Goal: Task Accomplishment & Management: Manage account settings

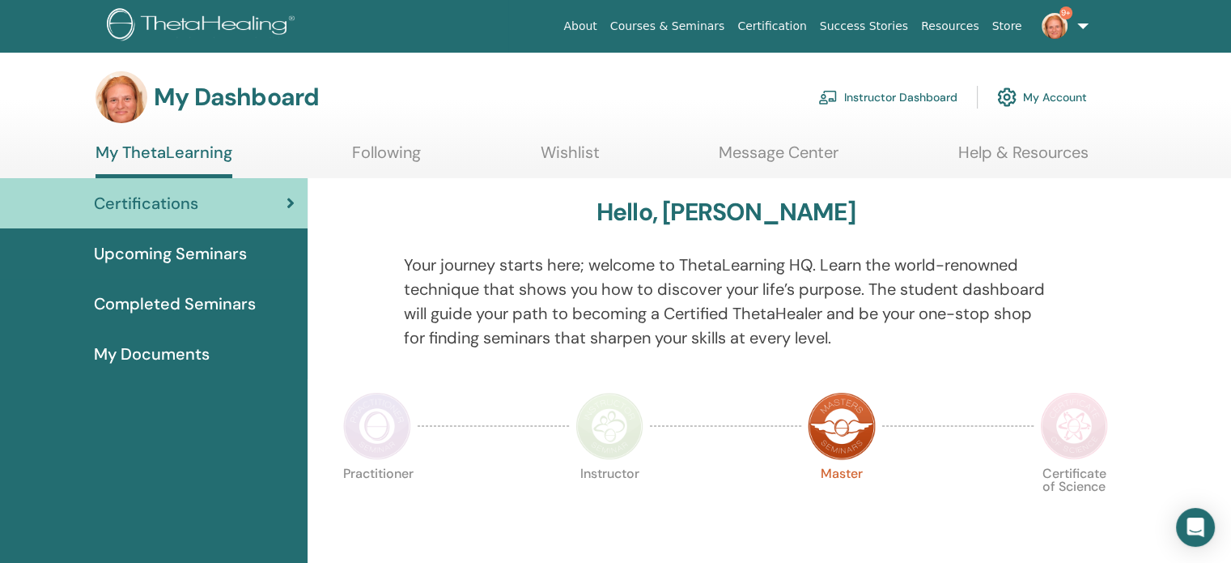
click at [848, 91] on link "Instructor Dashboard" at bounding box center [887, 97] width 139 height 36
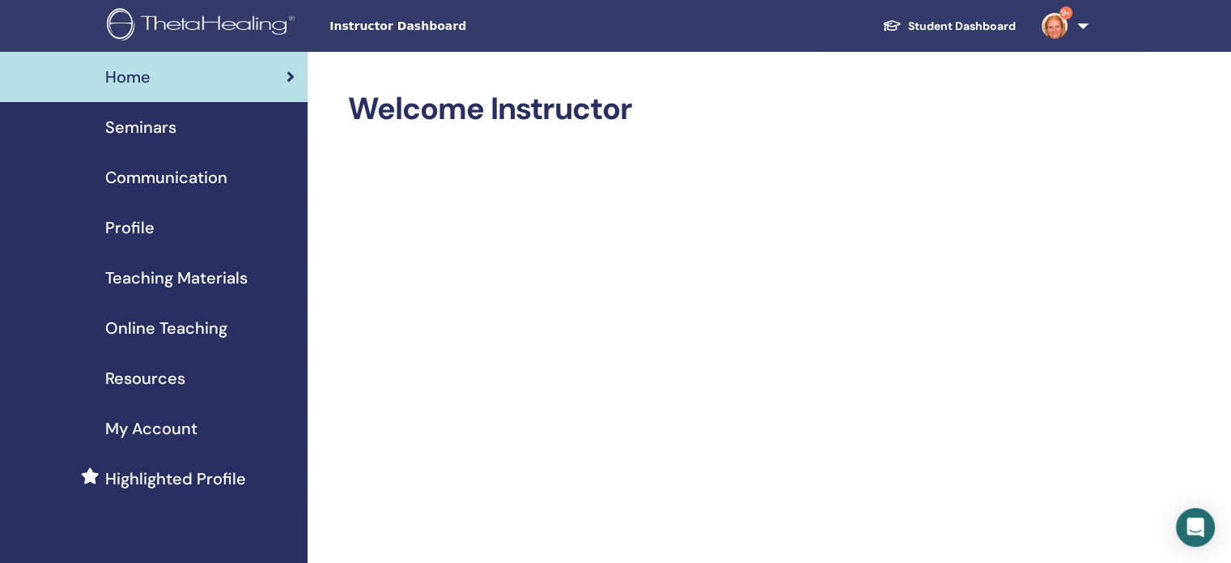
click at [126, 125] on span "Seminars" at bounding box center [140, 127] width 71 height 24
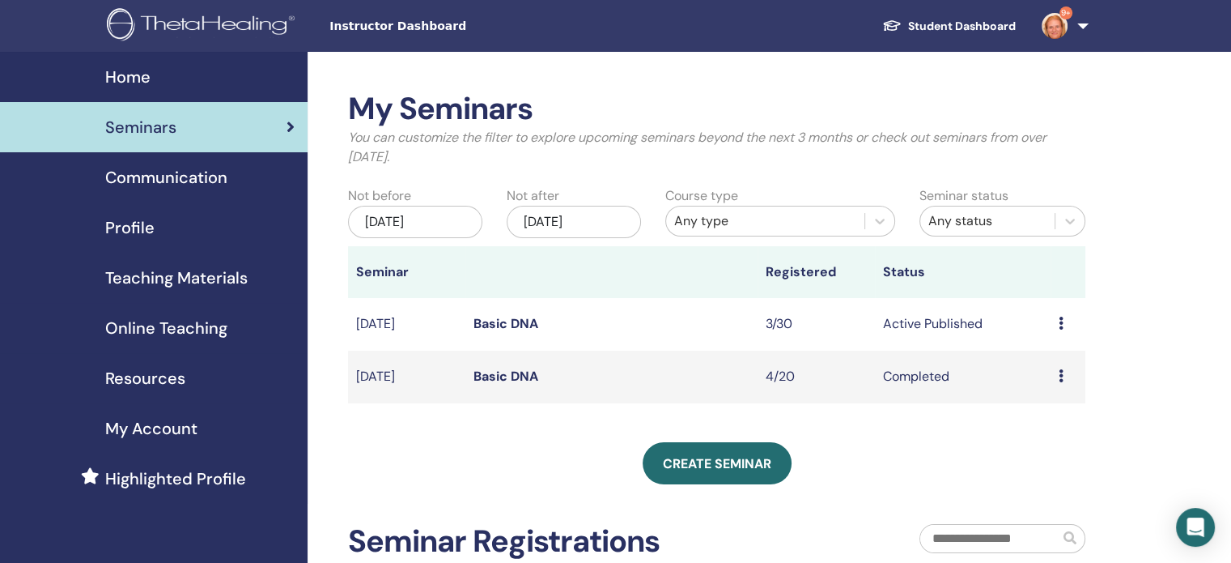
click at [503, 322] on link "Basic DNA" at bounding box center [506, 323] width 65 height 17
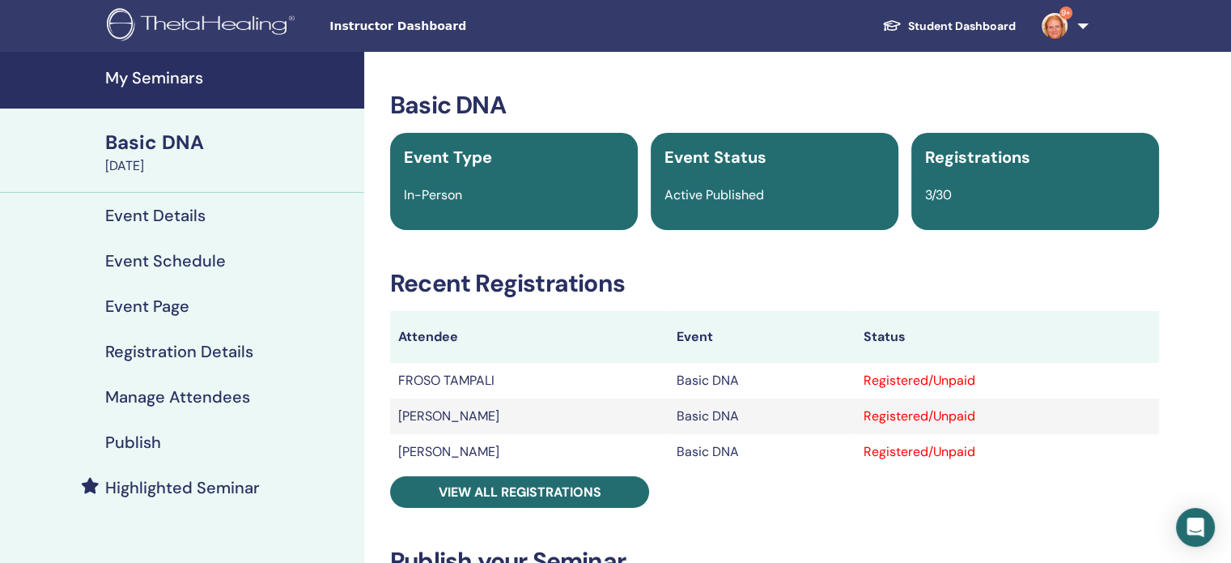
click at [133, 444] on h4 "Publish" at bounding box center [133, 441] width 56 height 19
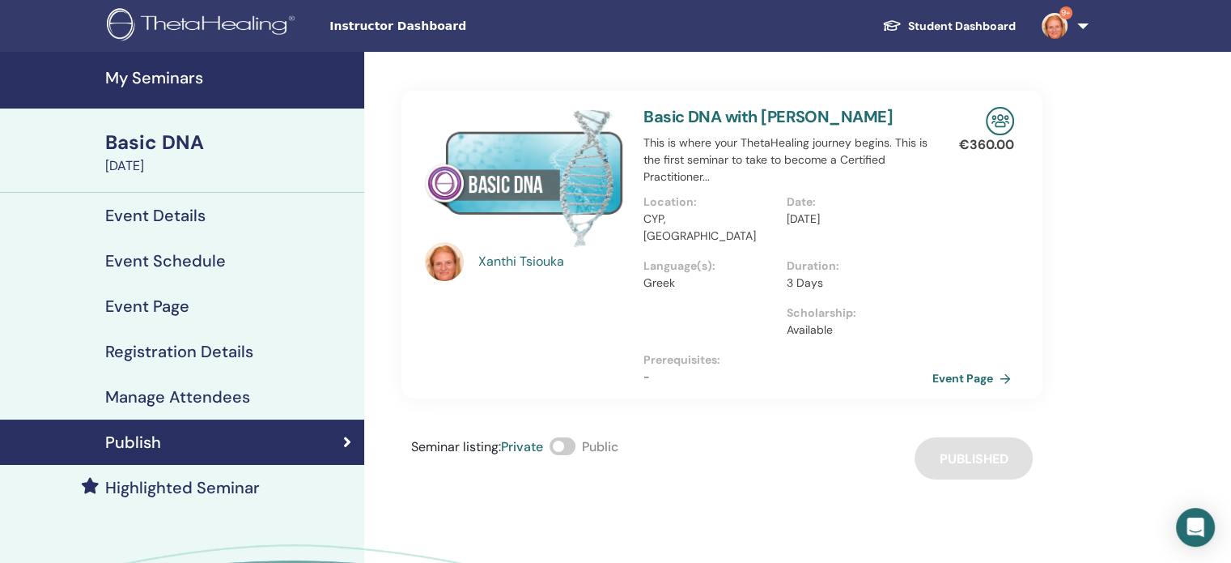
click at [964, 366] on link "Event Page" at bounding box center [974, 378] width 85 height 24
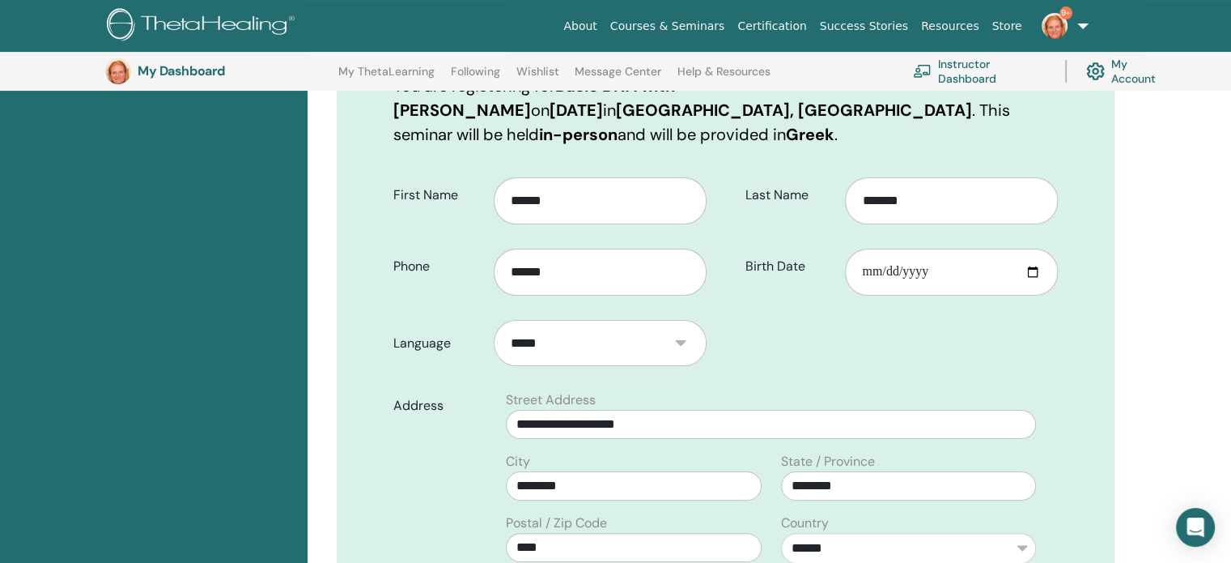
scroll to position [278, 0]
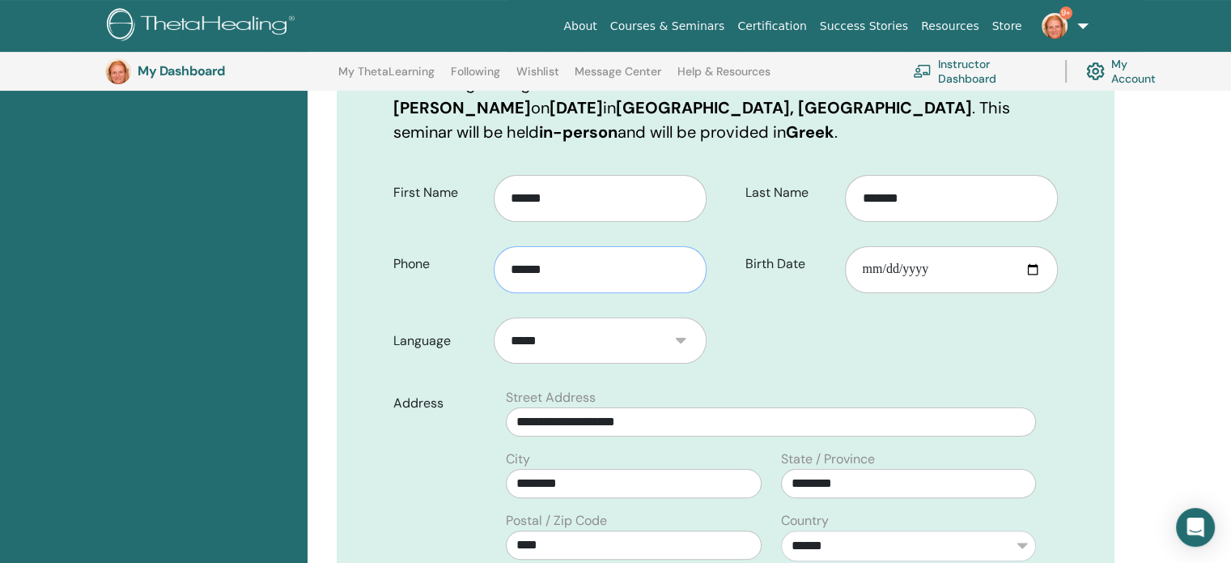
click at [634, 251] on input "******" at bounding box center [600, 269] width 213 height 47
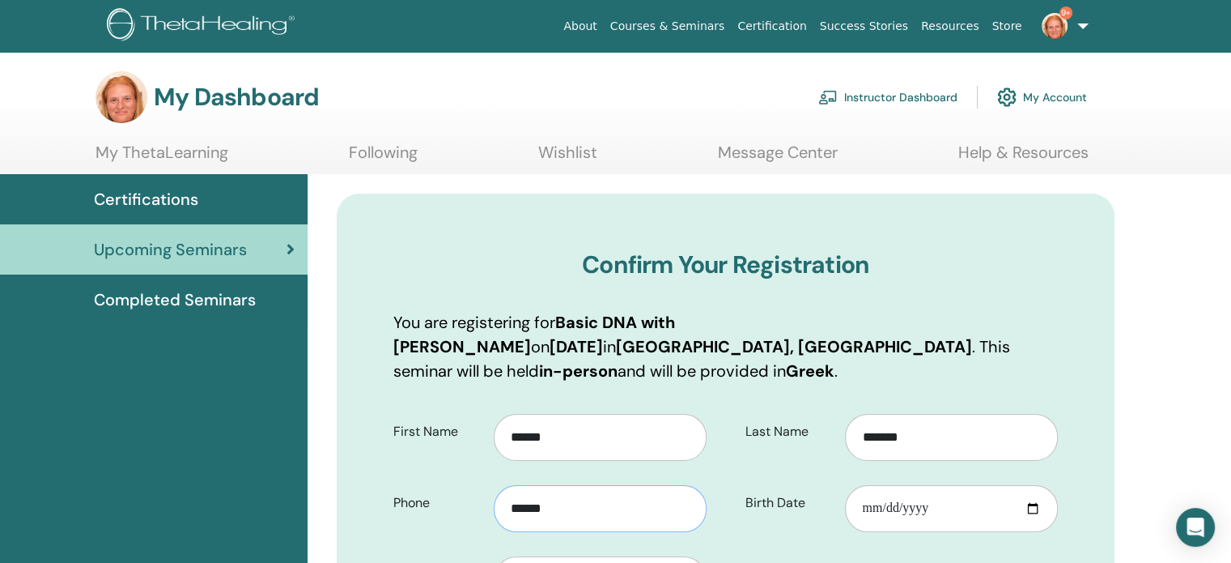
click at [602, 506] on input "******" at bounding box center [600, 508] width 213 height 47
click at [476, 258] on h3 "Confirm Your Registration" at bounding box center [725, 264] width 665 height 29
click at [600, 485] on input "********" at bounding box center [600, 508] width 213 height 47
type input "**********"
click at [667, 96] on div "My Dashboard Instructor Dashboard My Account" at bounding box center [592, 97] width 992 height 52
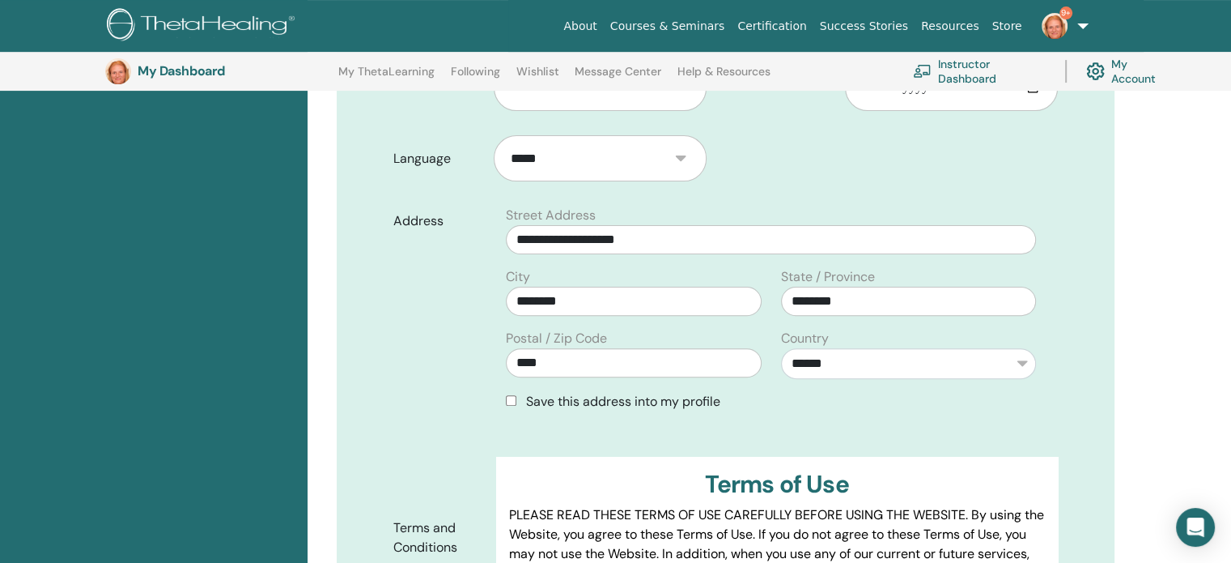
scroll to position [470, 0]
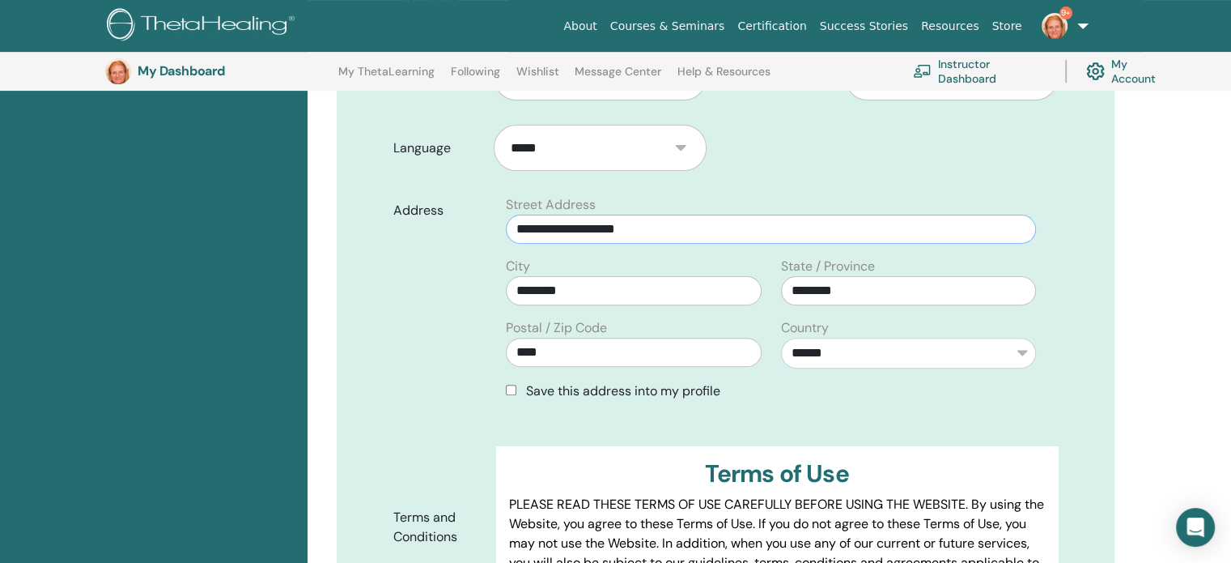
drag, startPoint x: 686, startPoint y: 205, endPoint x: 495, endPoint y: 206, distance: 191.0
click at [495, 206] on div "**********" at bounding box center [771, 304] width 574 height 219
type input "**********"
click at [589, 338] on input "****" at bounding box center [633, 352] width 255 height 29
type input "*"
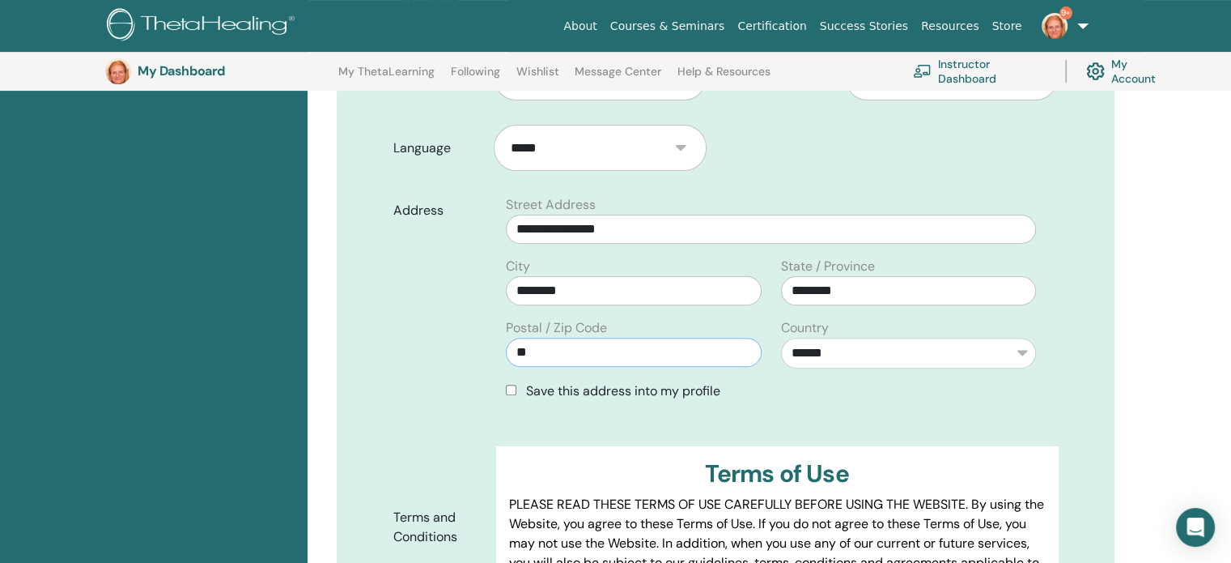
type input "****"
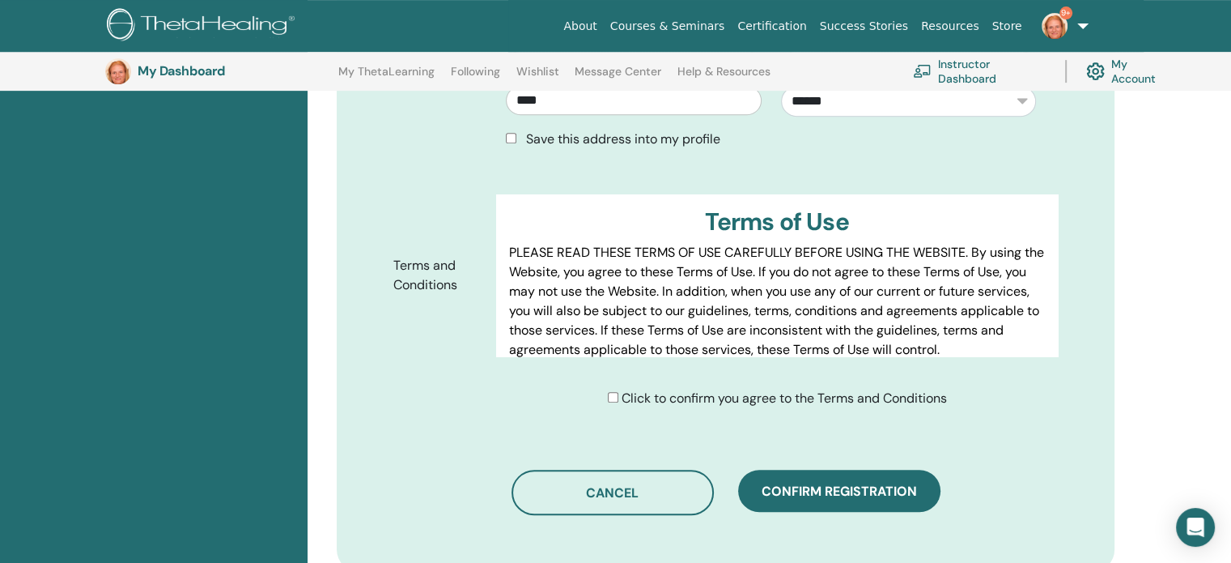
scroll to position [757, 0]
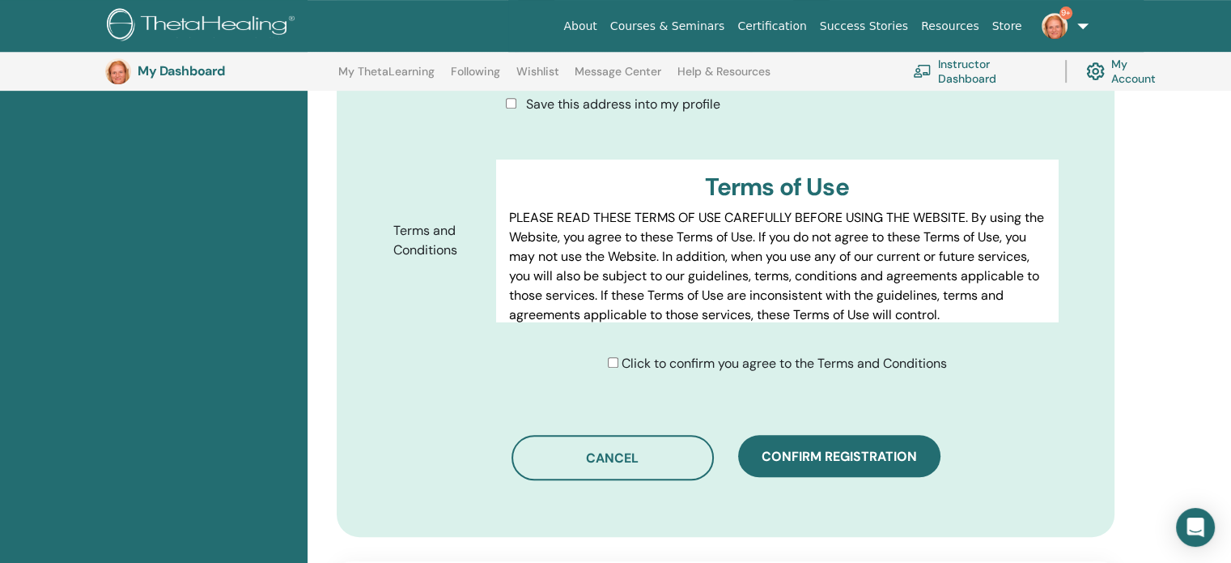
click at [603, 354] on div "Click to confirm you agree to the Terms and Conditions" at bounding box center [783, 363] width 574 height 19
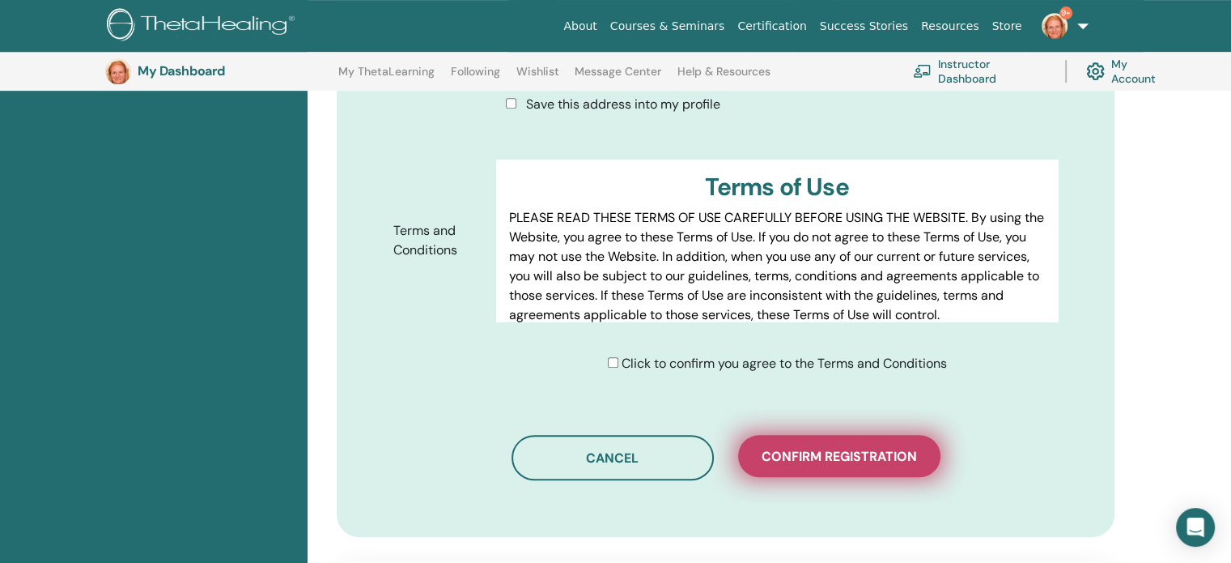
click at [805, 448] on span "Confirm registration" at bounding box center [839, 456] width 155 height 17
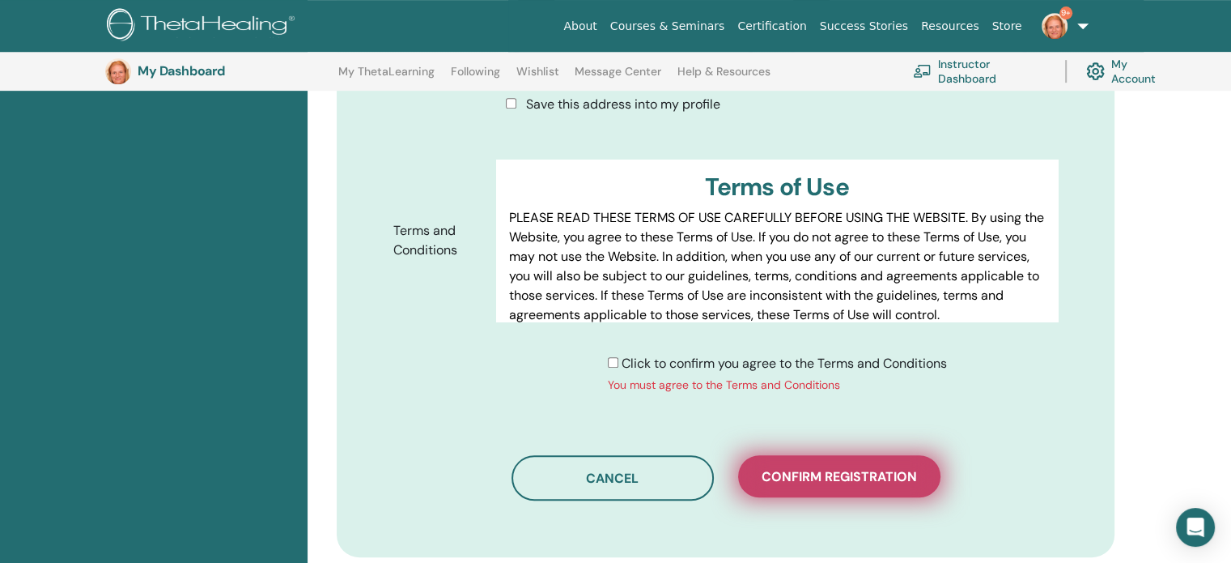
click at [808, 468] on span "Confirm registration" at bounding box center [839, 476] width 155 height 17
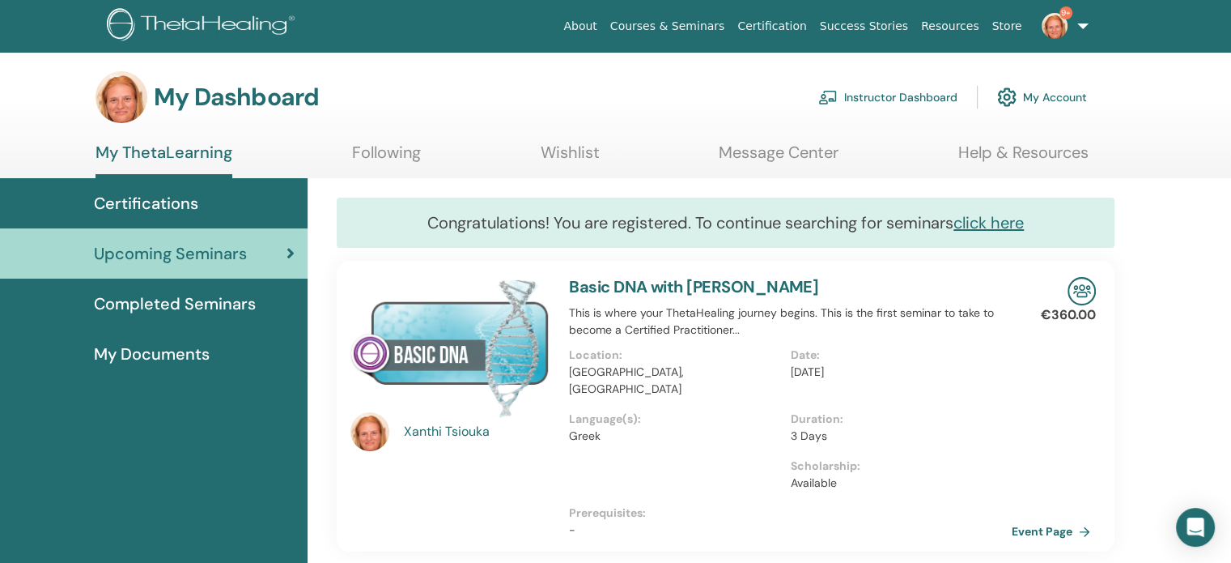
drag, startPoint x: 2, startPoint y: 0, endPoint x: 874, endPoint y: 90, distance: 877.2
click at [874, 90] on link "Instructor Dashboard" at bounding box center [887, 97] width 139 height 36
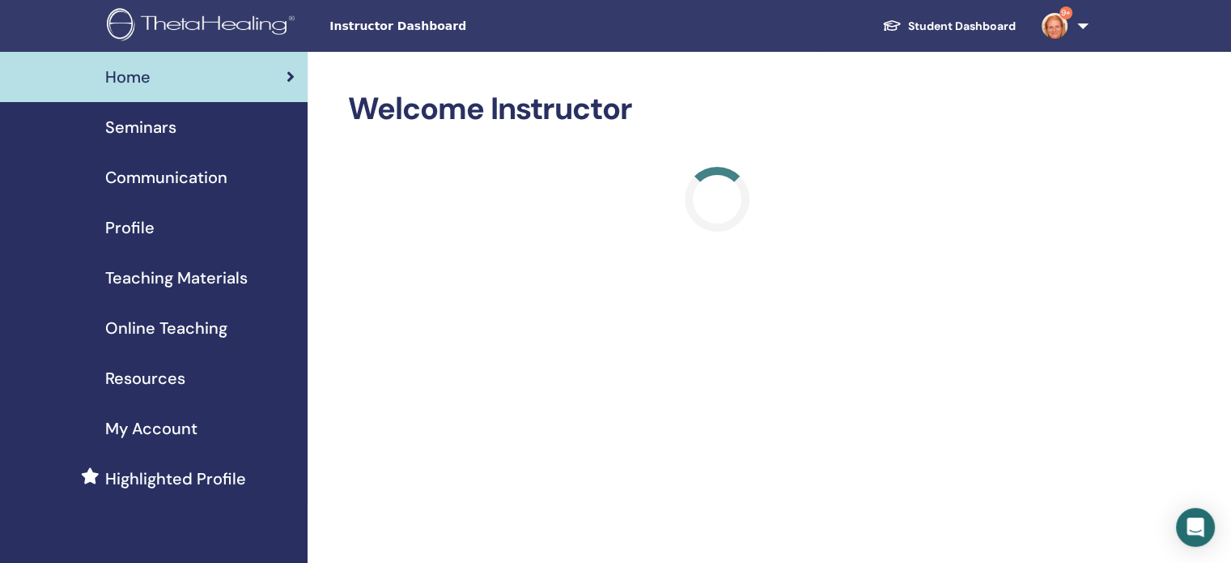
click at [874, 91] on h2 "Welcome Instructor" at bounding box center [716, 109] width 737 height 37
click at [155, 125] on span "Seminars" at bounding box center [140, 127] width 71 height 24
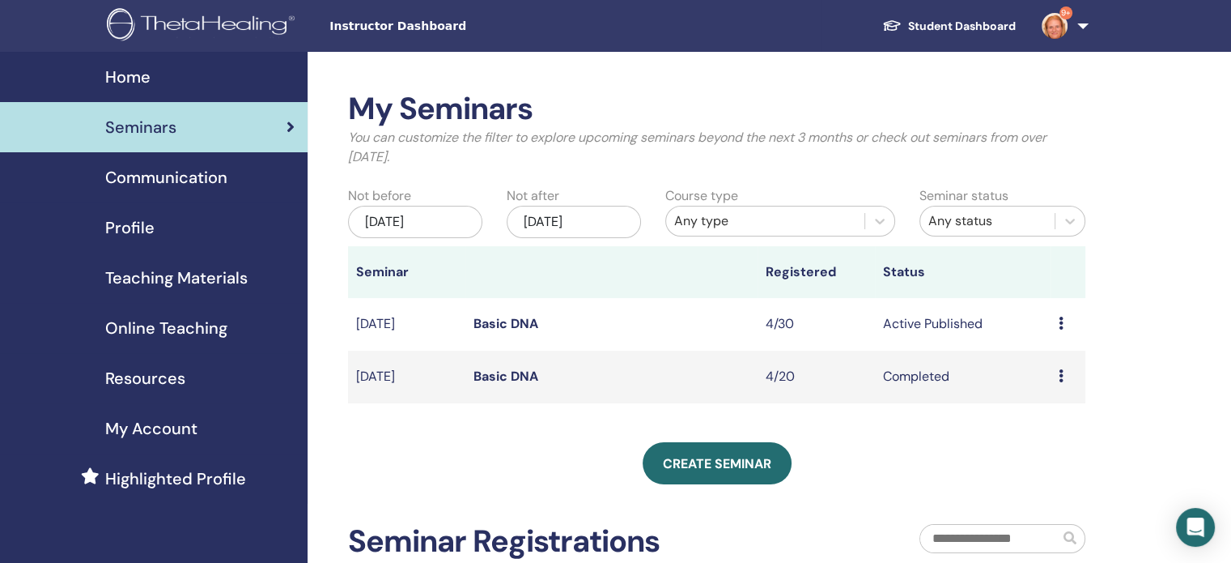
click at [1062, 321] on icon at bounding box center [1061, 322] width 5 height 13
click at [1054, 382] on link "Attendees" at bounding box center [1051, 383] width 62 height 17
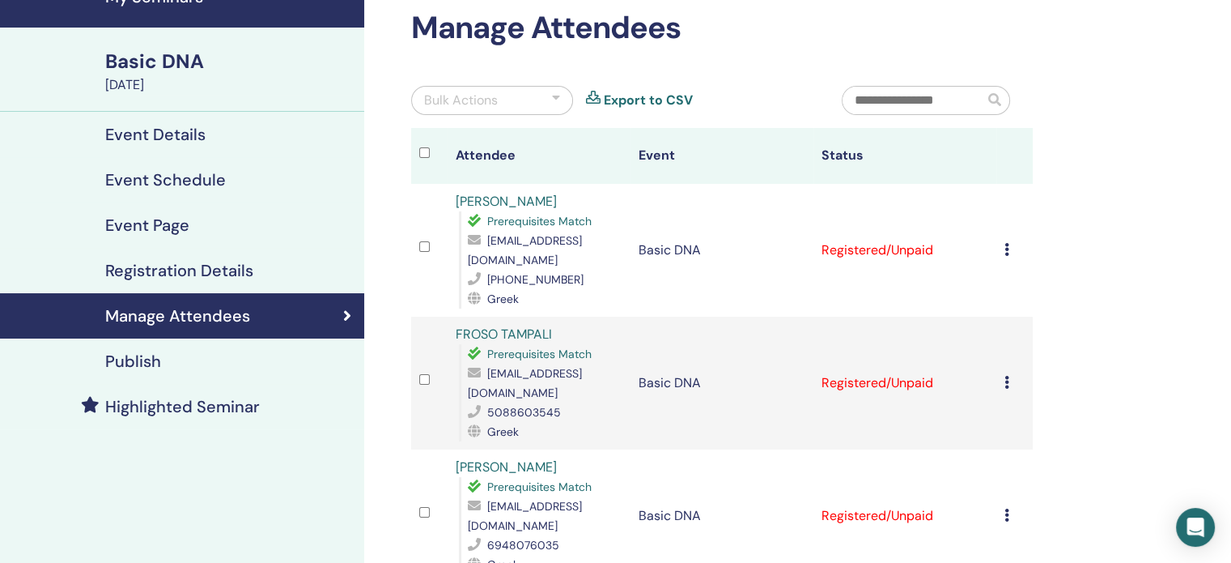
scroll to position [72, 0]
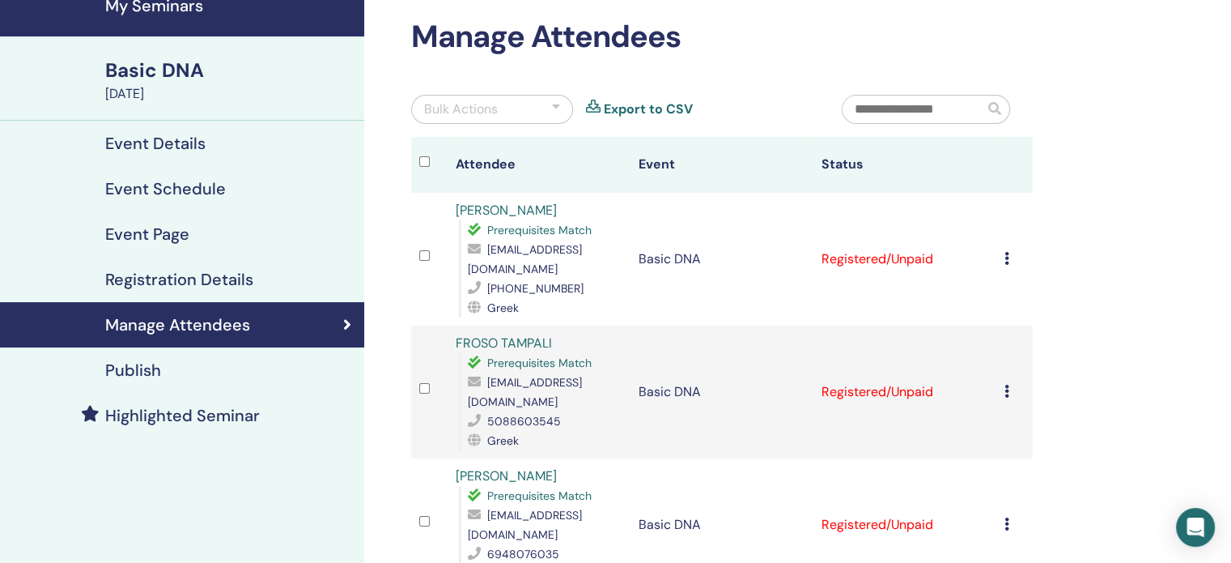
click at [1005, 259] on icon at bounding box center [1007, 258] width 5 height 13
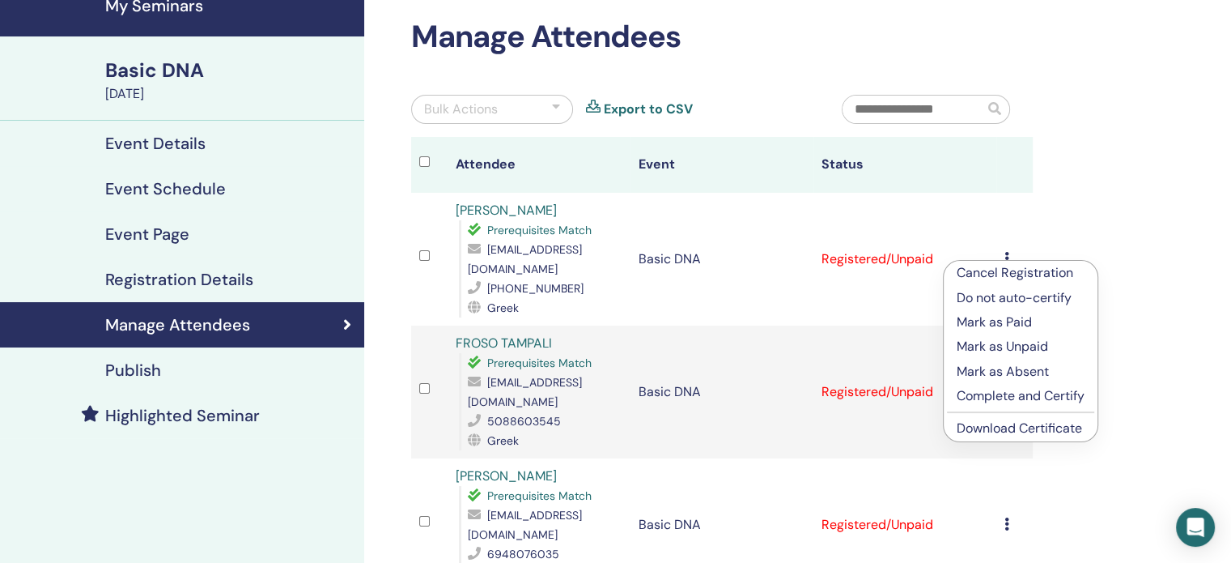
click at [962, 321] on p "Mark as Paid" at bounding box center [1021, 321] width 128 height 19
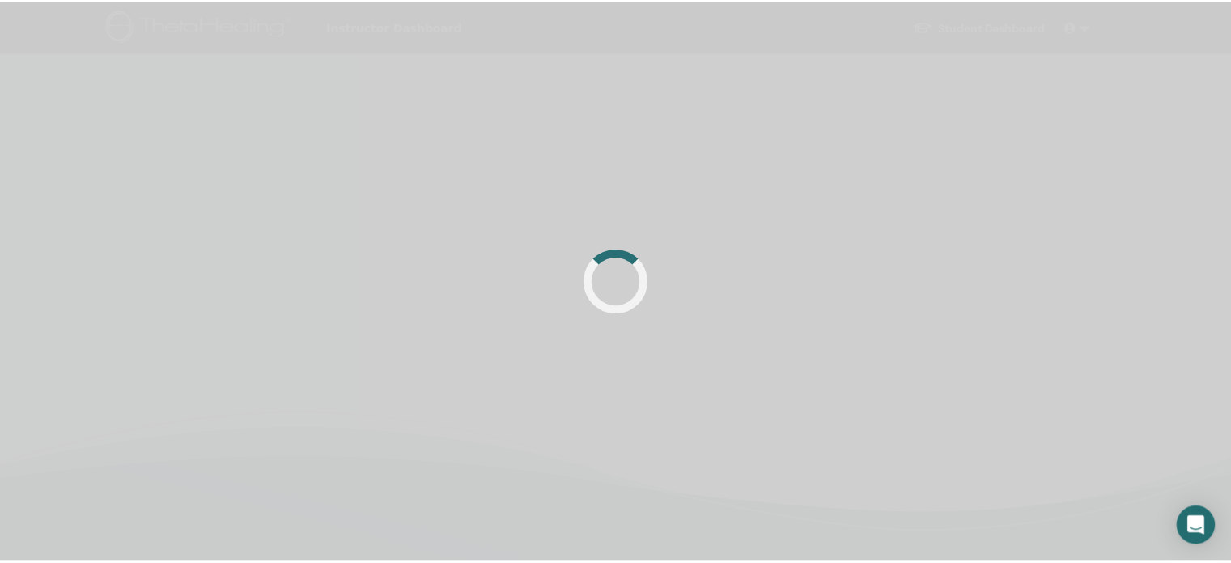
scroll to position [72, 0]
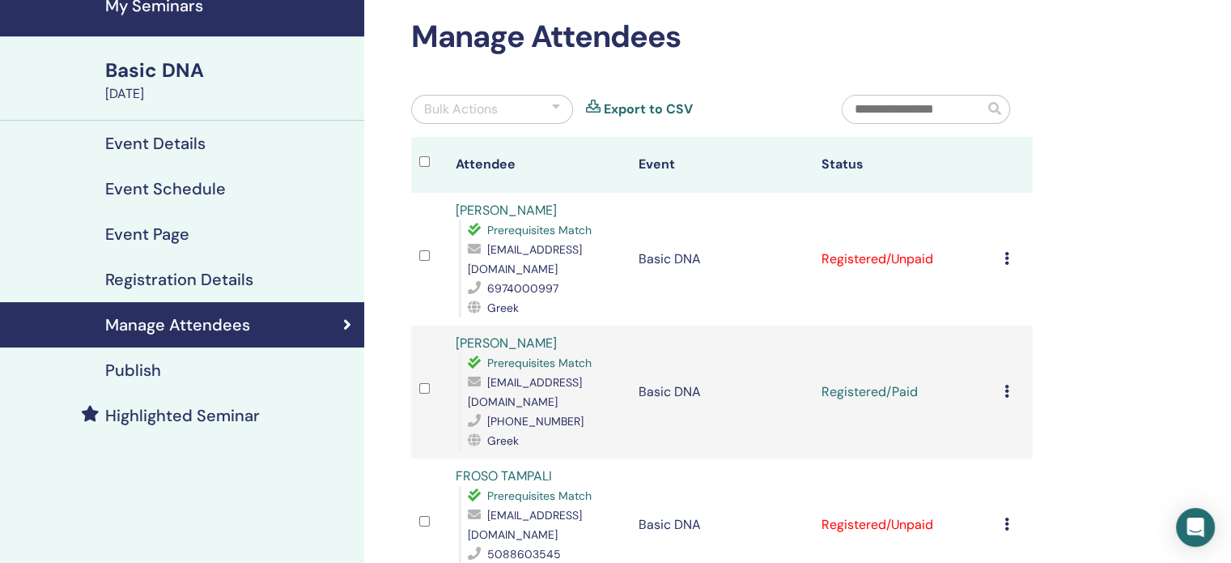
click at [1002, 372] on td "Cancel Registration Do not auto-certify Mark as Paid Mark as Unpaid Mark as Abs…" at bounding box center [1014, 391] width 36 height 133
click at [1009, 382] on div "Cancel Registration Do not auto-certify Mark as Paid Mark as Unpaid Mark as Abs…" at bounding box center [1015, 391] width 20 height 19
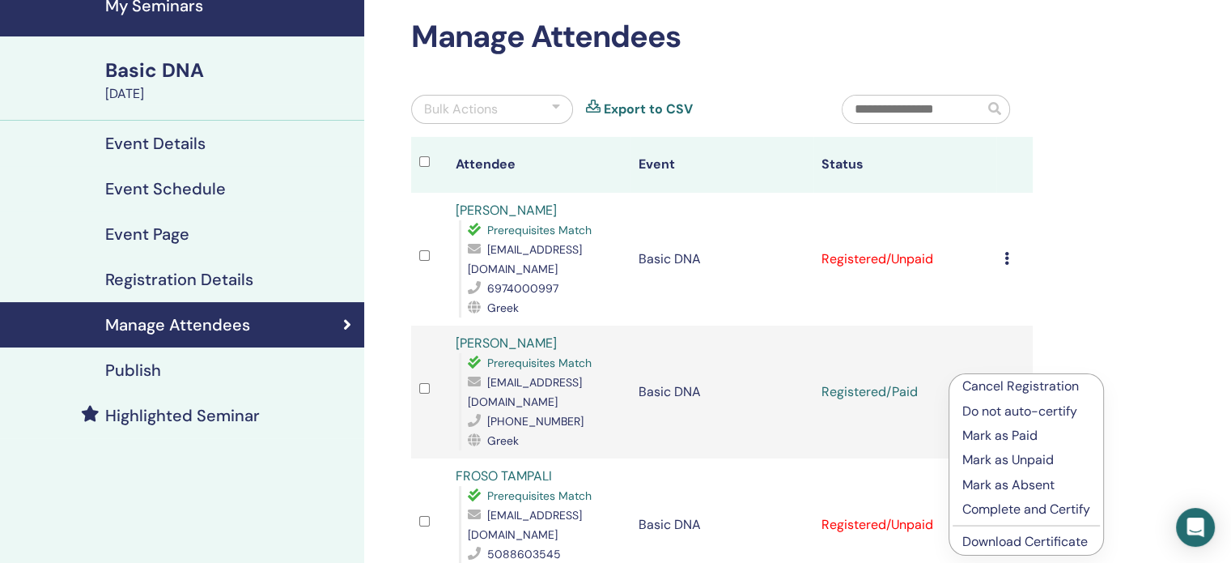
click at [1033, 504] on p "Complete and Certify" at bounding box center [1026, 508] width 128 height 19
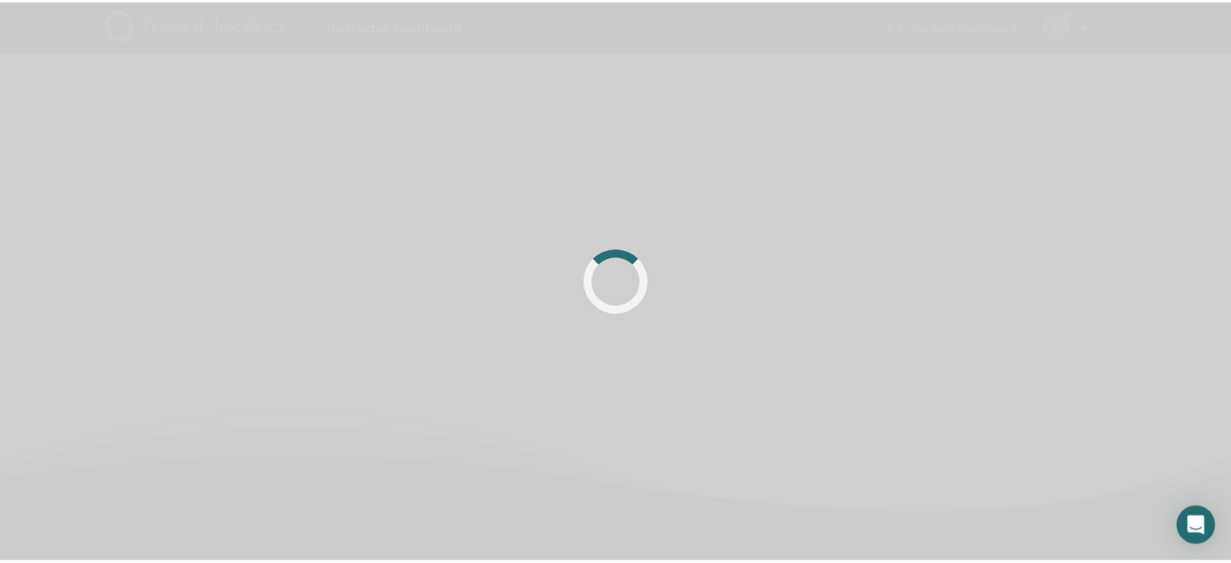
scroll to position [72, 0]
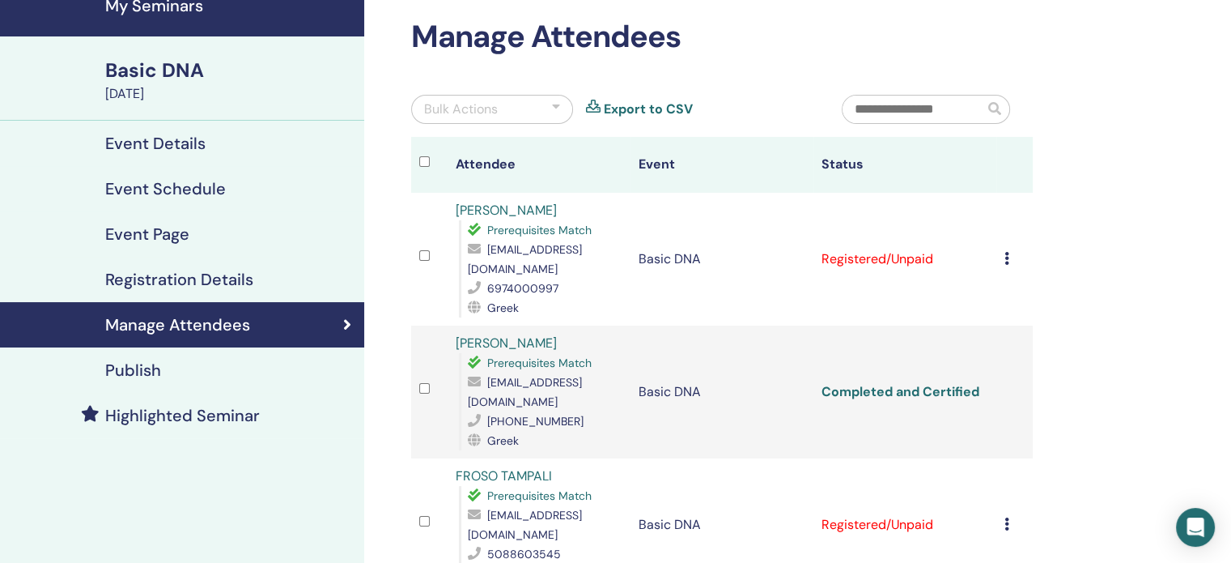
click at [924, 383] on link "Completed and Certified" at bounding box center [901, 391] width 158 height 17
click at [172, 315] on h4 "Manage Attendees" at bounding box center [177, 324] width 145 height 19
click at [113, 145] on h4 "Event Details" at bounding box center [155, 143] width 100 height 19
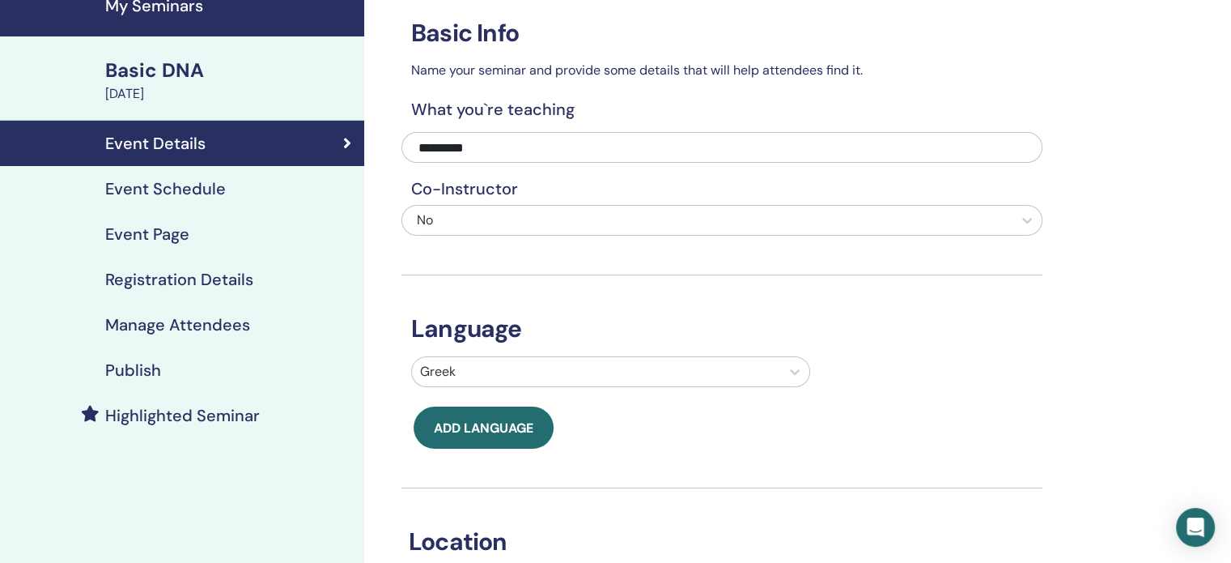
click at [158, 322] on h4 "Manage Attendees" at bounding box center [177, 324] width 145 height 19
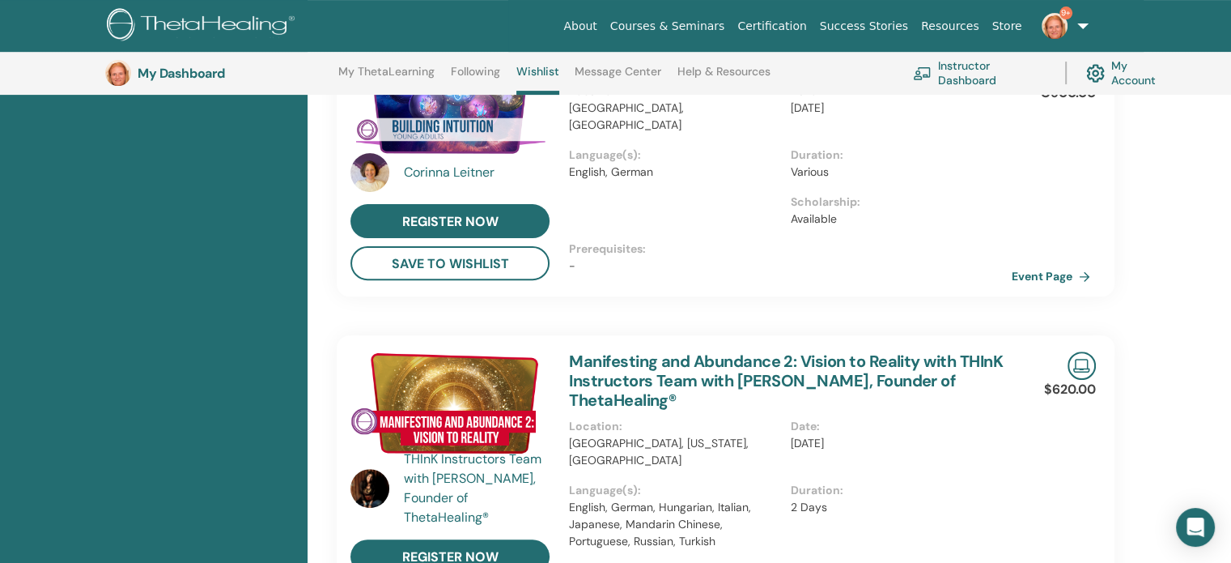
scroll to position [440, 0]
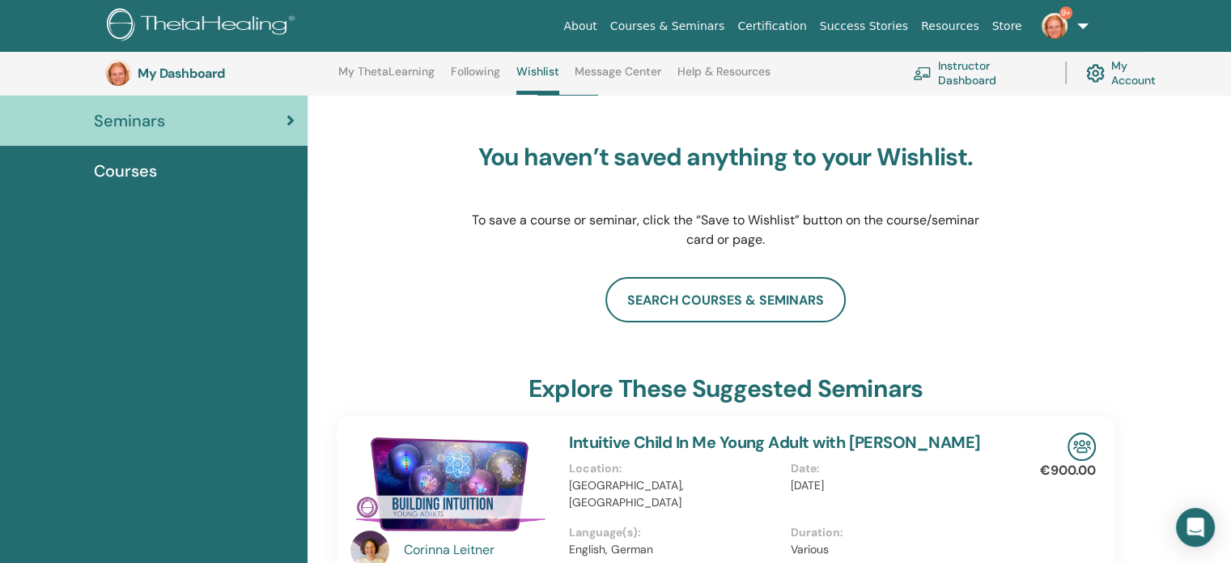
scroll to position [0, 0]
